Goal: Information Seeking & Learning: Learn about a topic

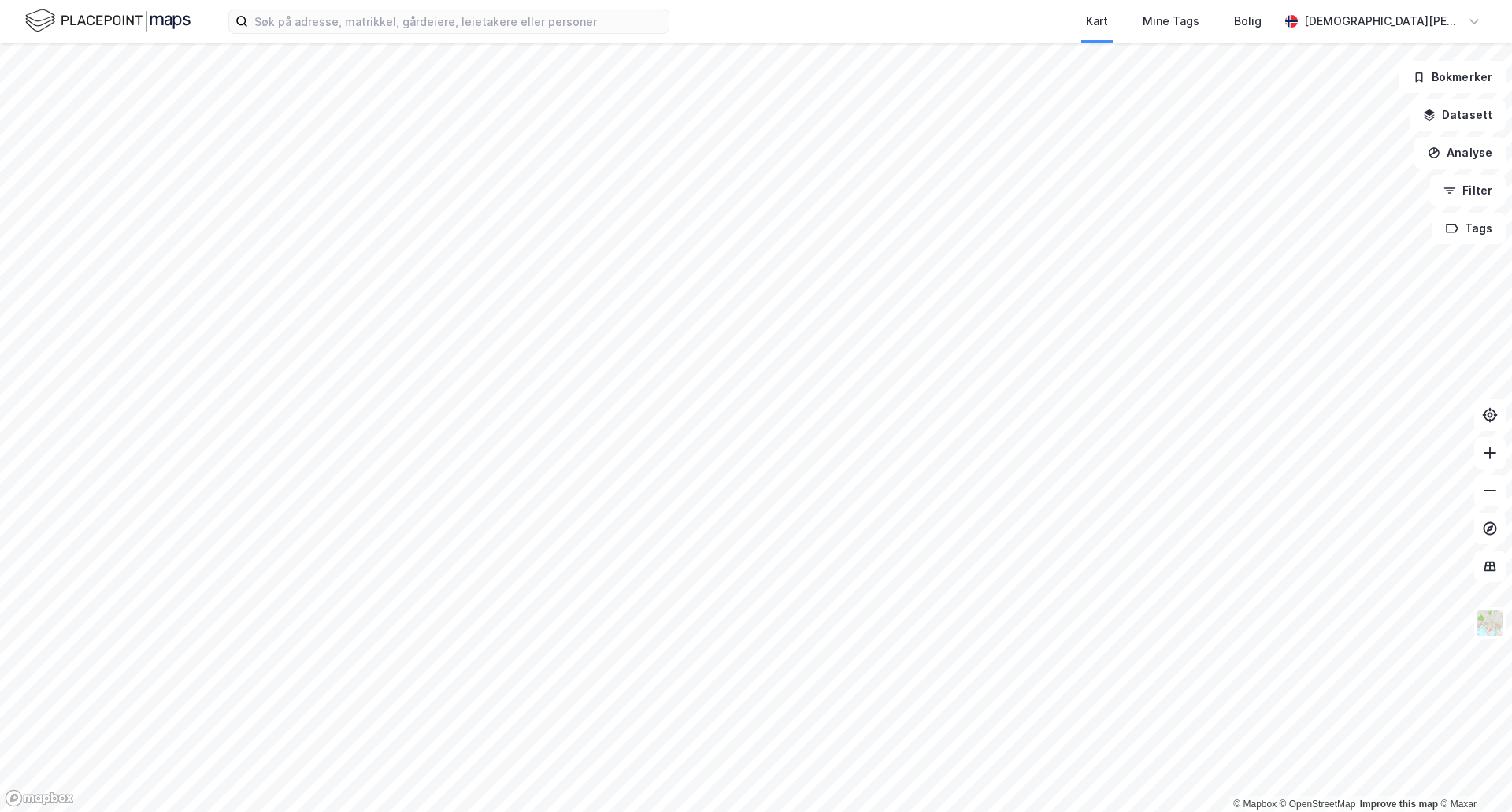
click at [1030, 29] on div "Kart Mine Tags Bolig [PERSON_NAME] © Mapbox © OpenStreetMap Improve this map © …" at bounding box center [756, 406] width 1512 height 812
click at [305, 15] on input at bounding box center [458, 21] width 421 height 23
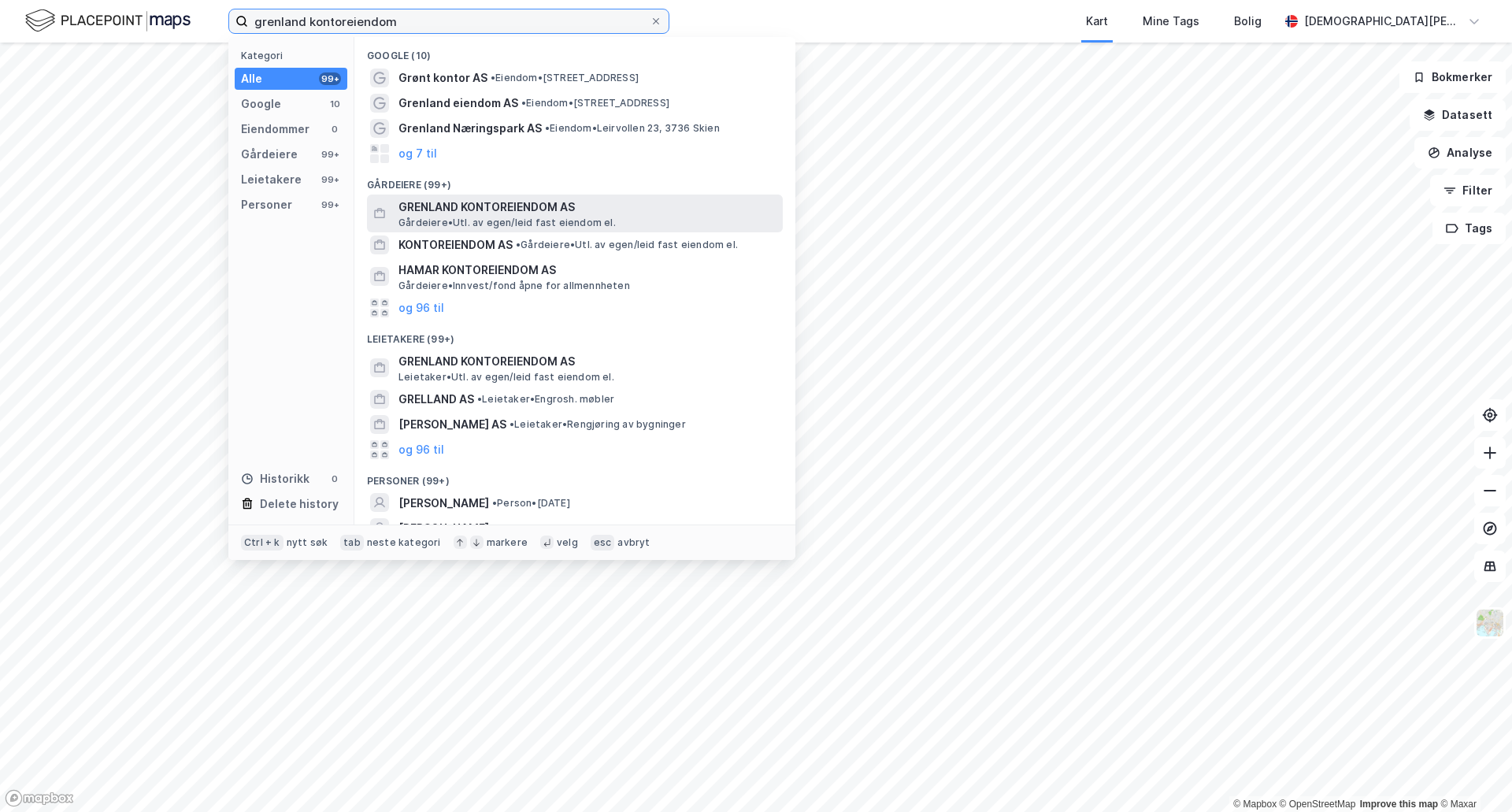
type input "grenland kontoreiendom"
click at [637, 221] on div "GRENLAND KONTOREIENDOM AS [PERSON_NAME]. av egen/leid fast eiendom el." at bounding box center [589, 213] width 382 height 32
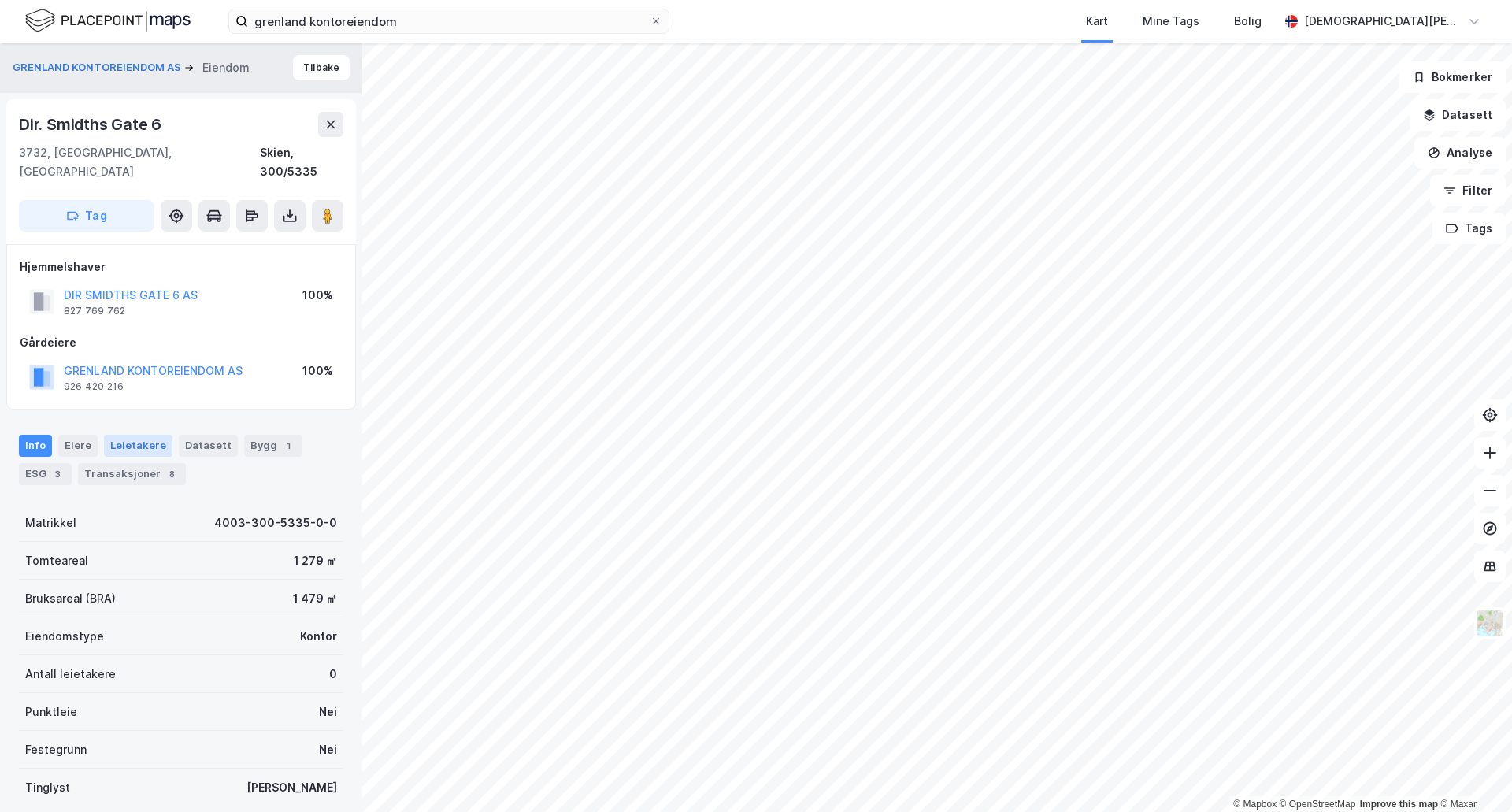
click at [151, 437] on div "Leietakere" at bounding box center [137, 446] width 68 height 22
